Goal: Go to known website: Access a specific website the user already knows

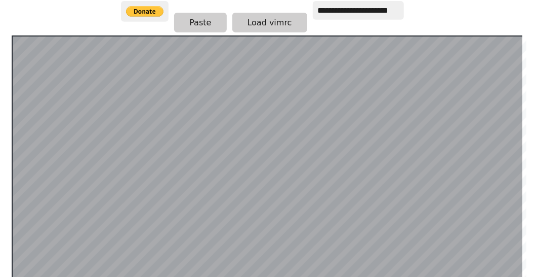
scroll to position [203, 0]
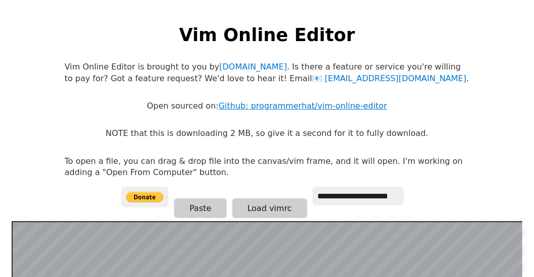
click at [298, 104] on link "Github: programmerhat/vim-online-editor" at bounding box center [303, 106] width 169 height 10
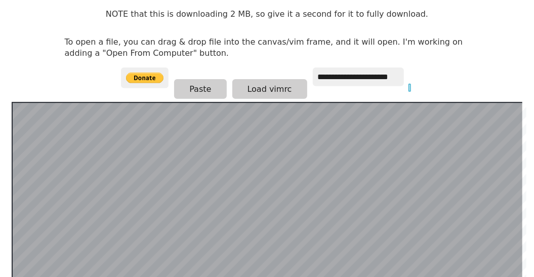
scroll to position [253, 0]
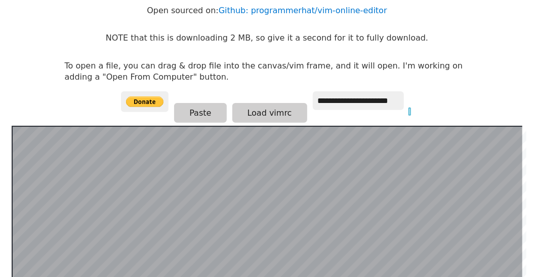
scroll to position [146, 0]
